Goal: Information Seeking & Learning: Learn about a topic

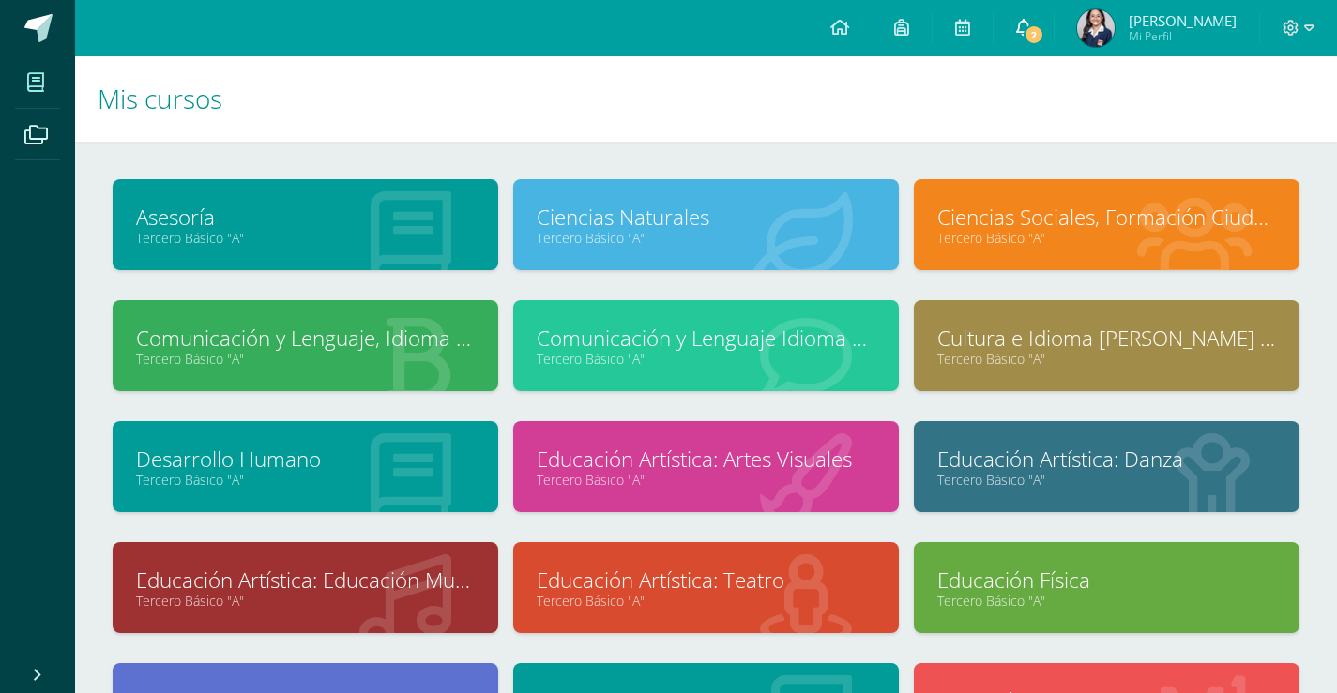
click at [1008, 26] on link "2" at bounding box center [1024, 28] width 60 height 56
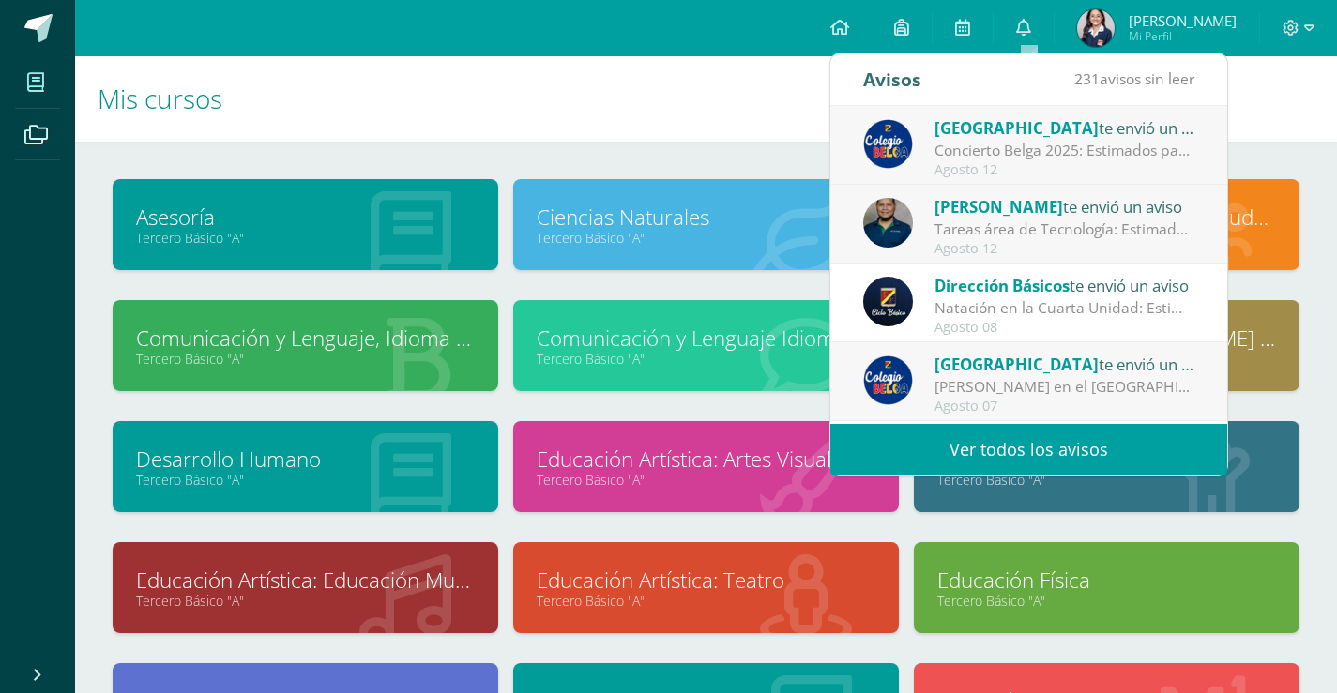
click at [1096, 230] on div "Tareas área de Tecnología: Estimados padres de familia: Reciban un cordial salu…" at bounding box center [1064, 230] width 261 height 22
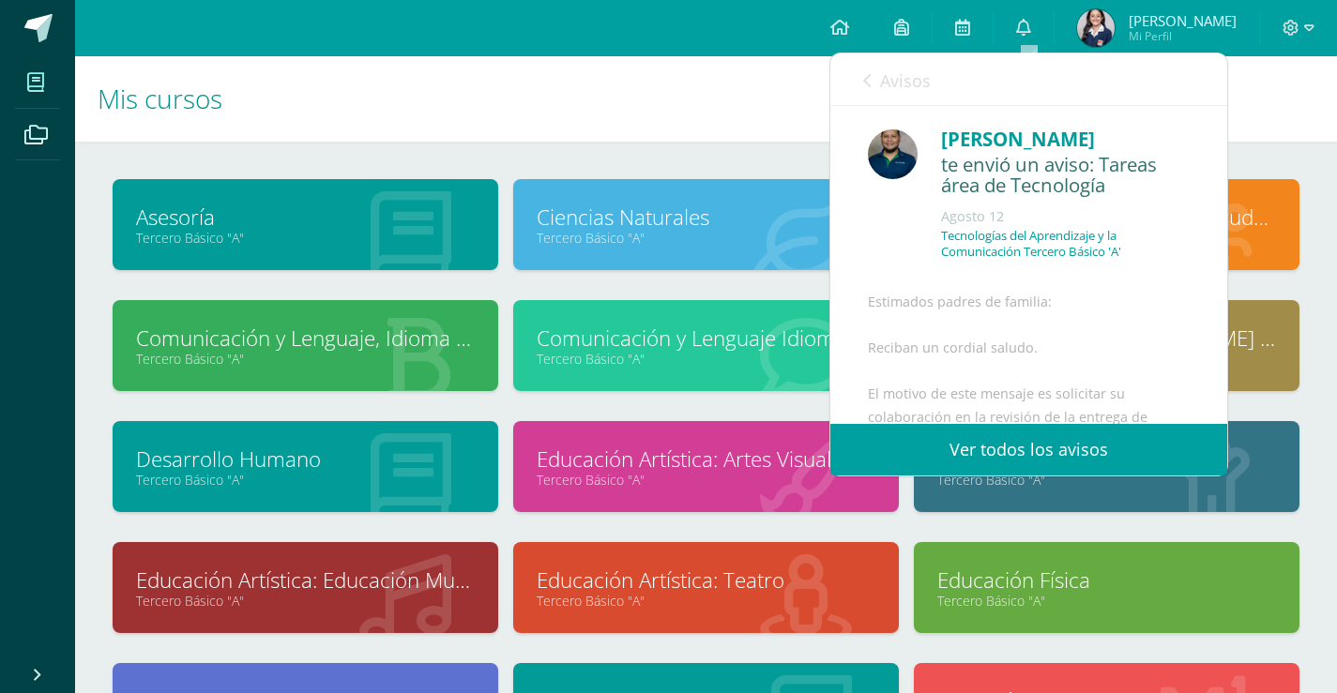
scroll to position [469, 0]
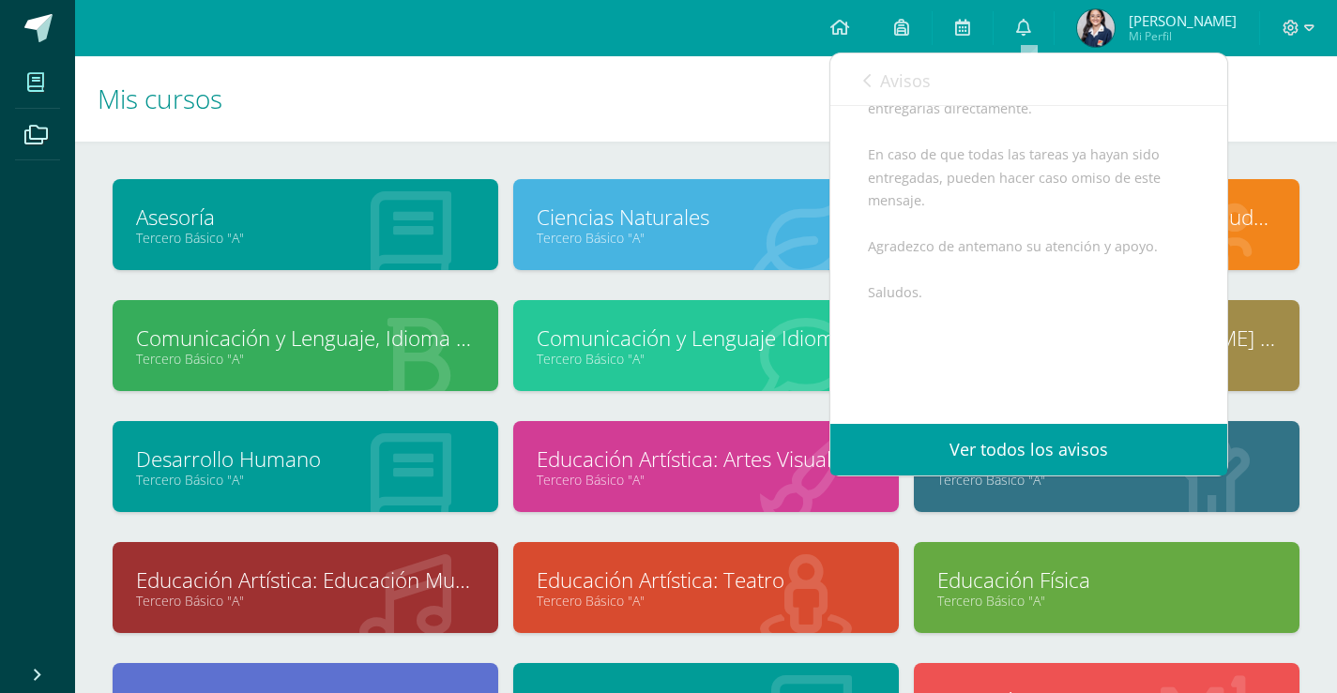
click at [887, 72] on span "Avisos" at bounding box center [905, 80] width 51 height 23
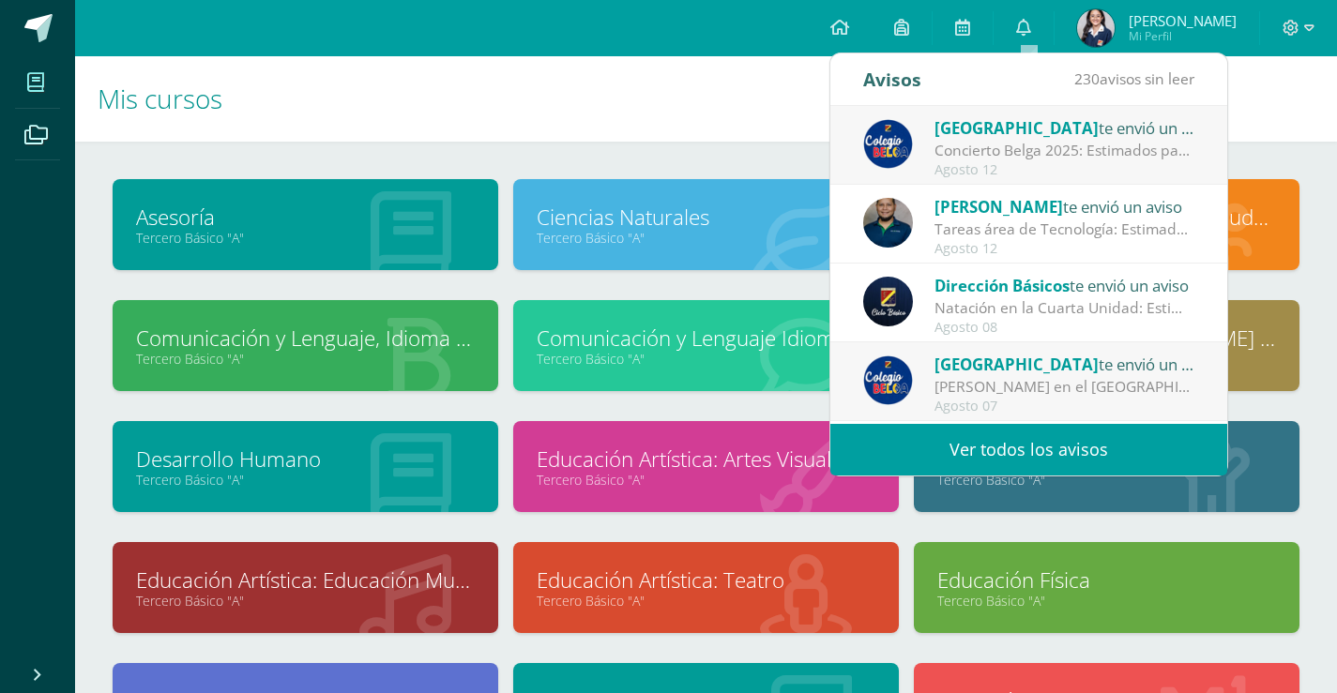
click at [1016, 147] on div "Concierto Belga 2025: Estimados padres y madres de familia: Les saludamos cordi…" at bounding box center [1064, 151] width 261 height 22
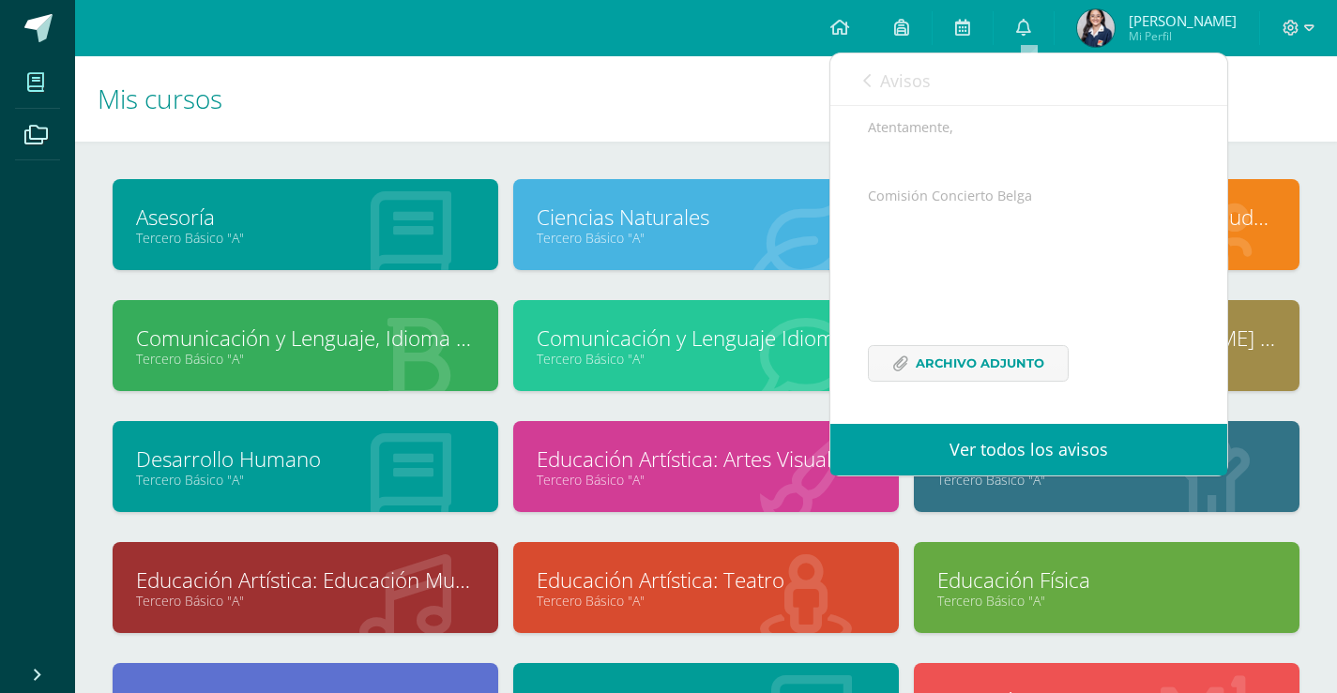
scroll to position [458, 0]
click at [980, 353] on span "Archivo Adjunto" at bounding box center [980, 363] width 129 height 35
drag, startPoint x: 443, startPoint y: 136, endPoint x: 173, endPoint y: 32, distance: 289.6
click at [433, 119] on h1 "Mis cursos" at bounding box center [706, 98] width 1217 height 85
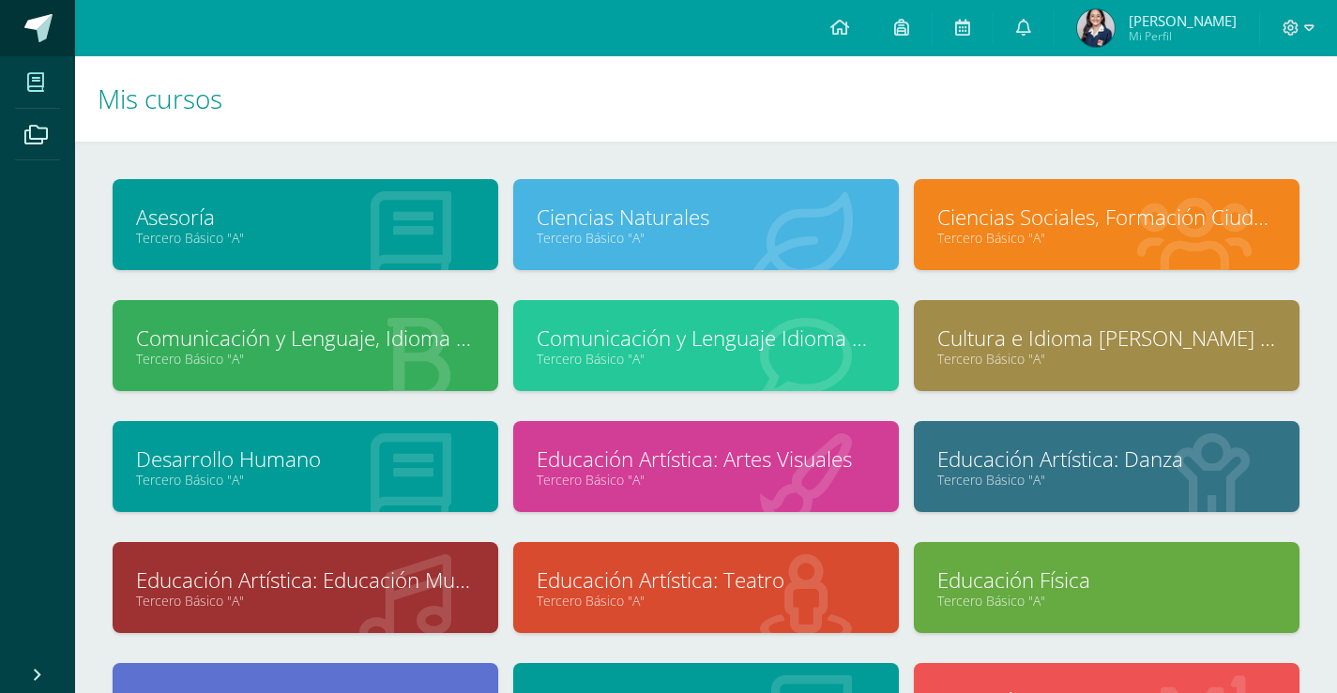
click at [49, 28] on span at bounding box center [38, 28] width 28 height 28
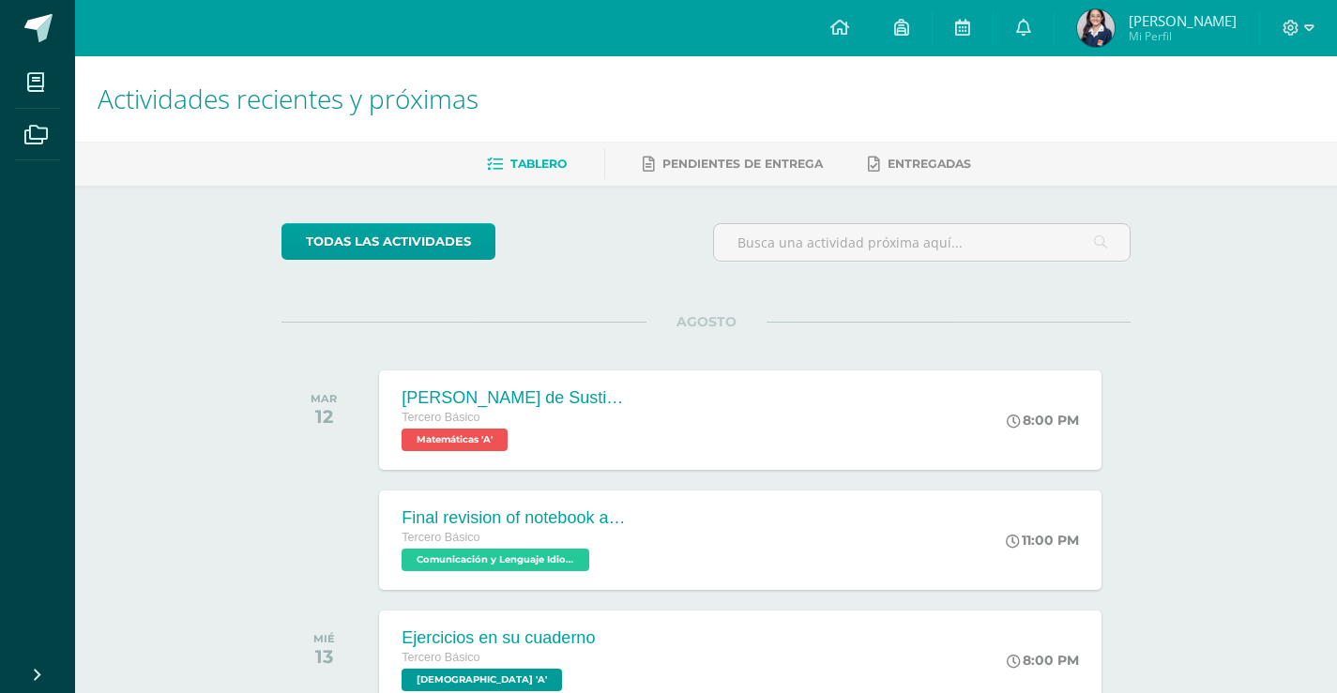
click at [35, 27] on span at bounding box center [38, 28] width 28 height 28
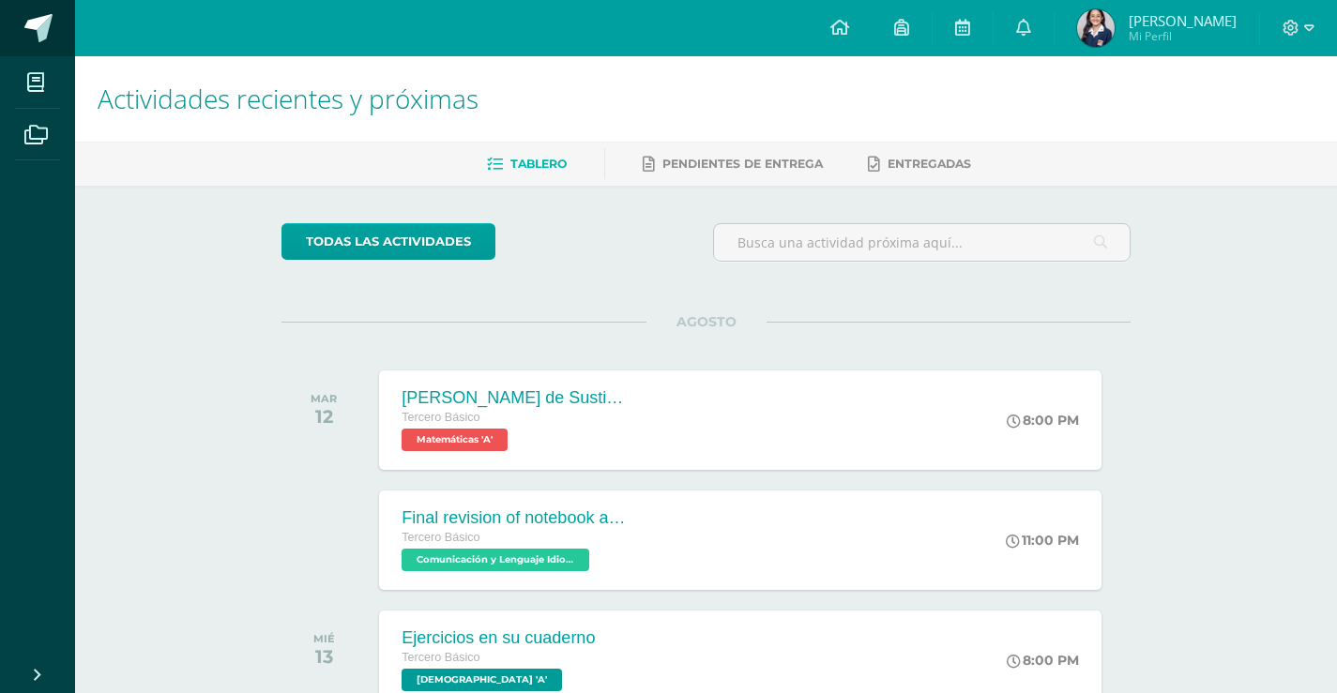
click at [38, 32] on span at bounding box center [38, 28] width 28 height 28
click at [1227, 298] on div "Actividades recientes y próximas Tablero Pendientes de entrega Entregadas todas…" at bounding box center [706, 622] width 1262 height 1132
click at [1215, 483] on div "Actividades recientes y próximas Tablero Pendientes de entrega Entregadas todas…" at bounding box center [706, 622] width 1262 height 1132
click at [806, 685] on div "Ejercicios en su cuaderno Tercero Básico [DEMOGRAPHIC_DATA] 'A' 8:00 PM Ejercic…" at bounding box center [740, 660] width 729 height 100
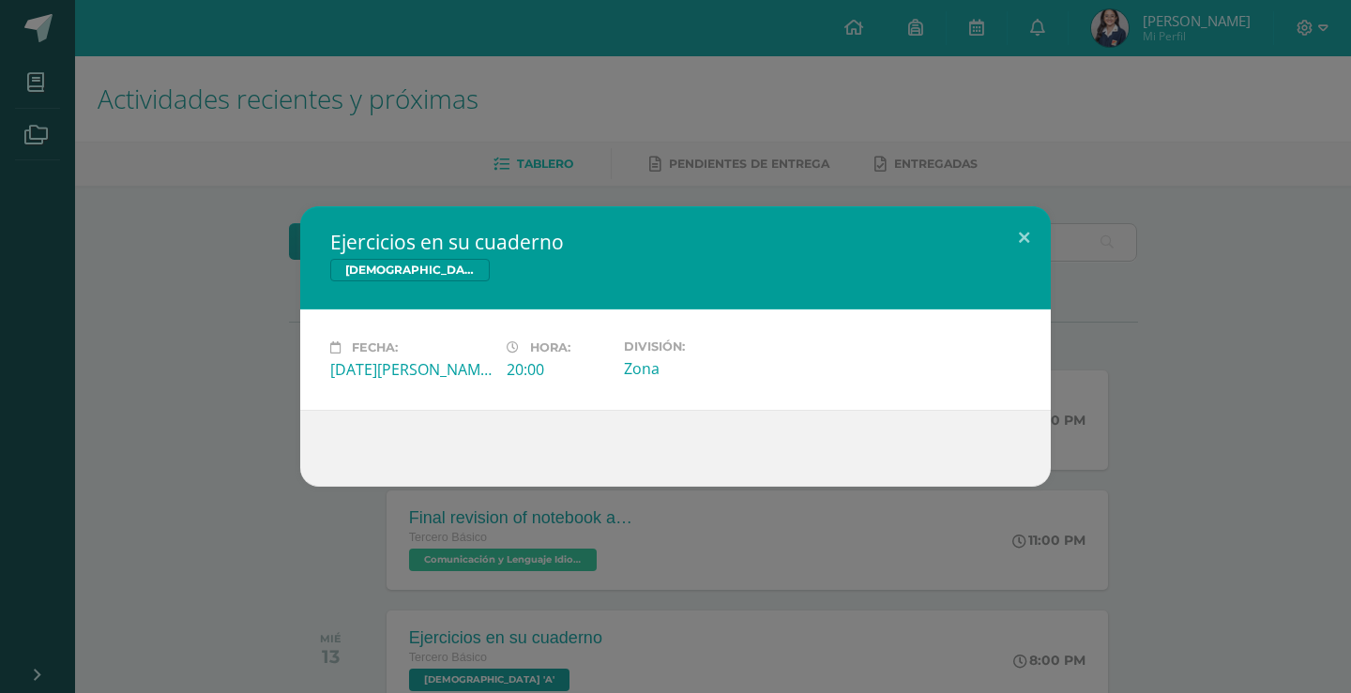
click at [1178, 357] on div "Ejercicios en su cuaderno [DEMOGRAPHIC_DATA] Fecha: [DATE][PERSON_NAME] Hora: 2…" at bounding box center [676, 346] width 1336 height 281
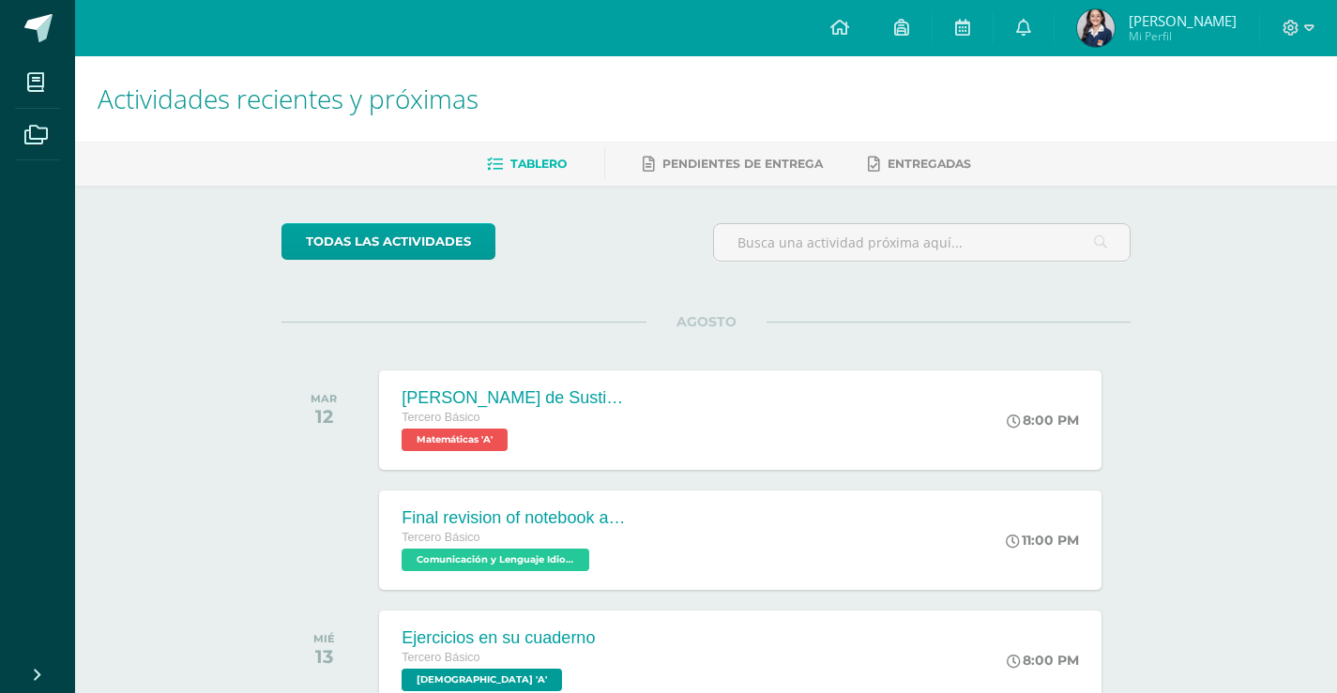
click at [1130, 291] on div "todas las Actividades No tienes actividades Échale un vistazo a los demás perío…" at bounding box center [706, 687] width 924 height 1003
